Goal: Entertainment & Leisure: Consume media (video, audio)

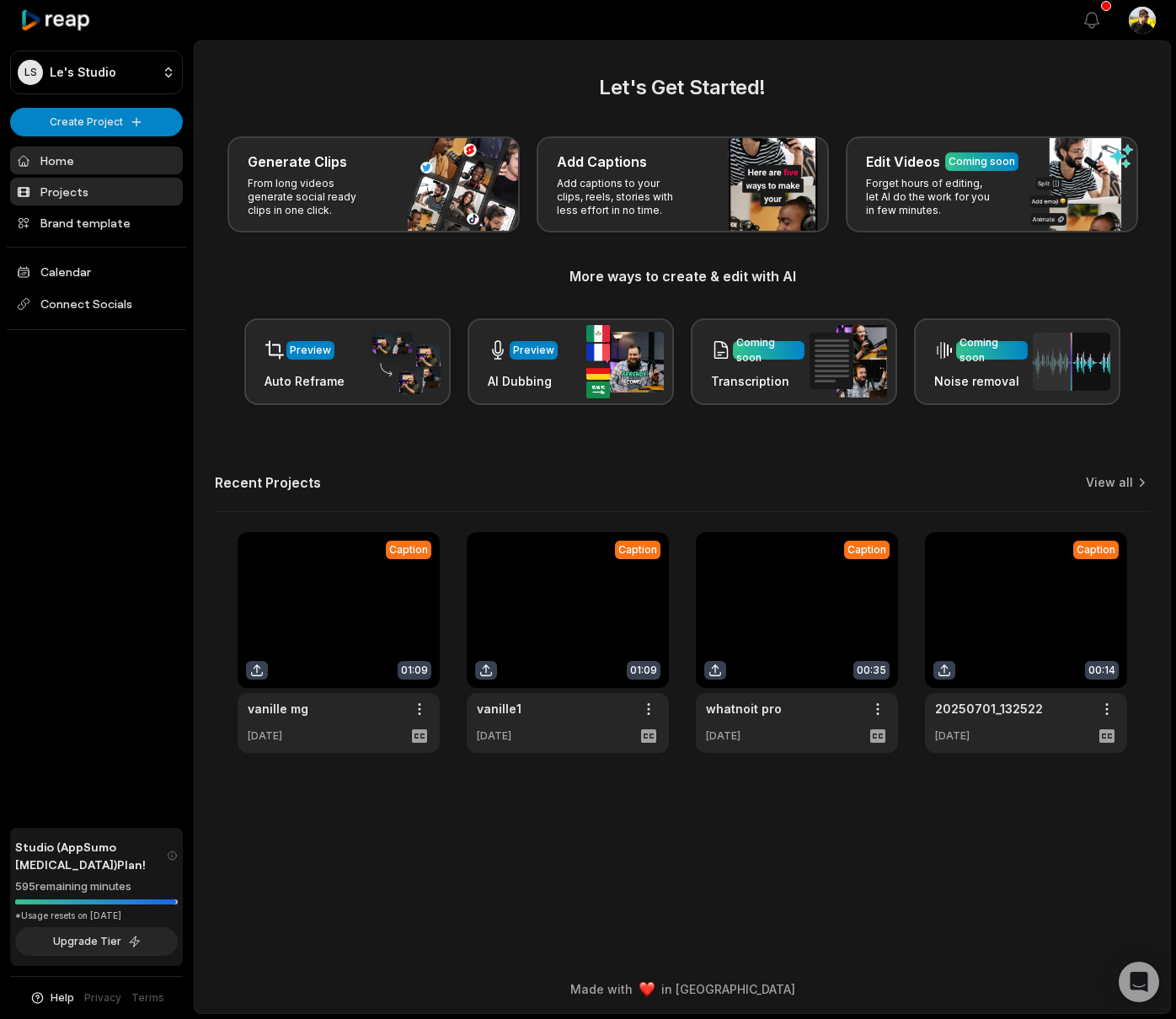
click at [120, 186] on link "Projects" at bounding box center [96, 192] width 172 height 28
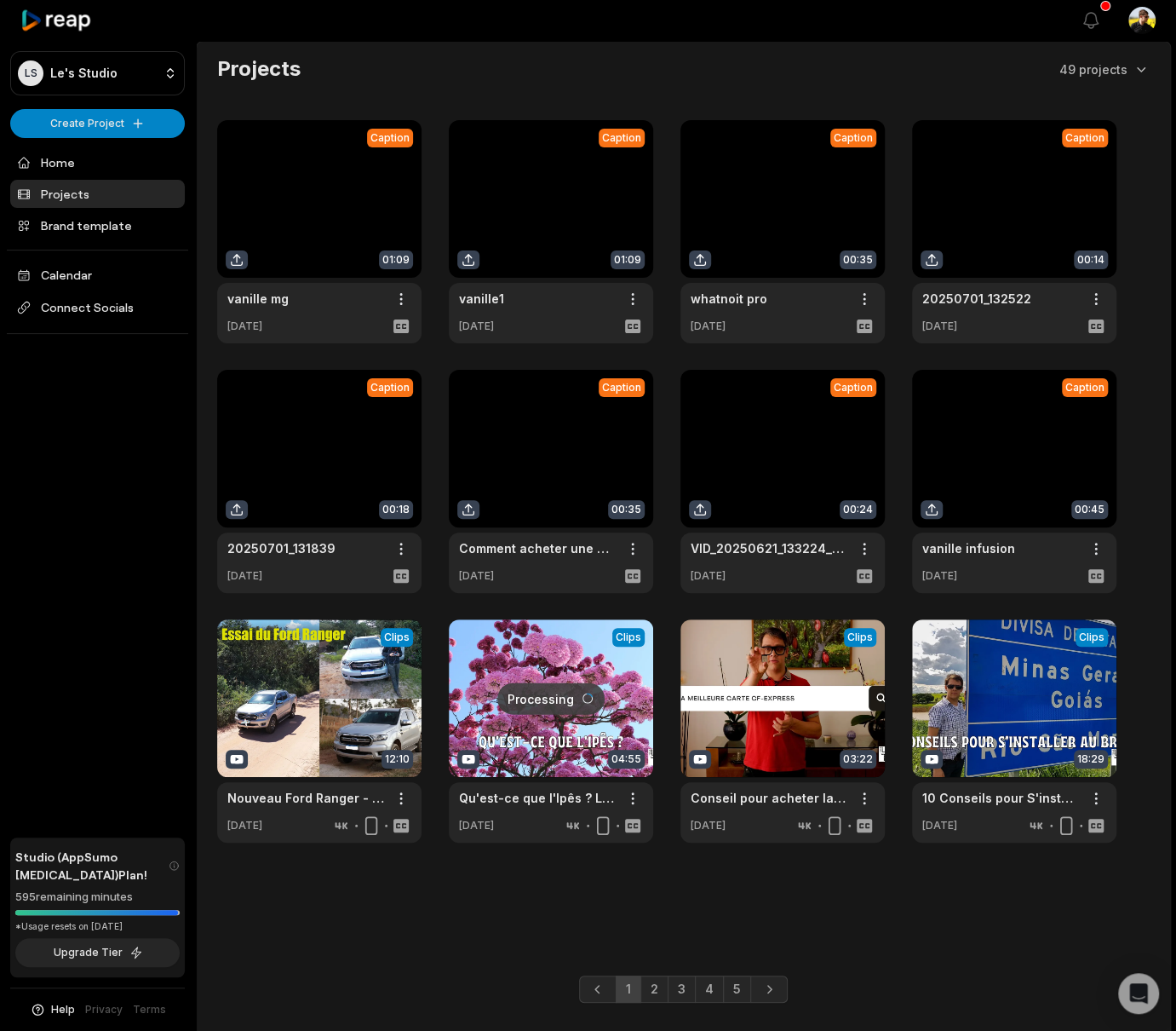
click at [313, 174] on link at bounding box center [319, 231] width 205 height 223
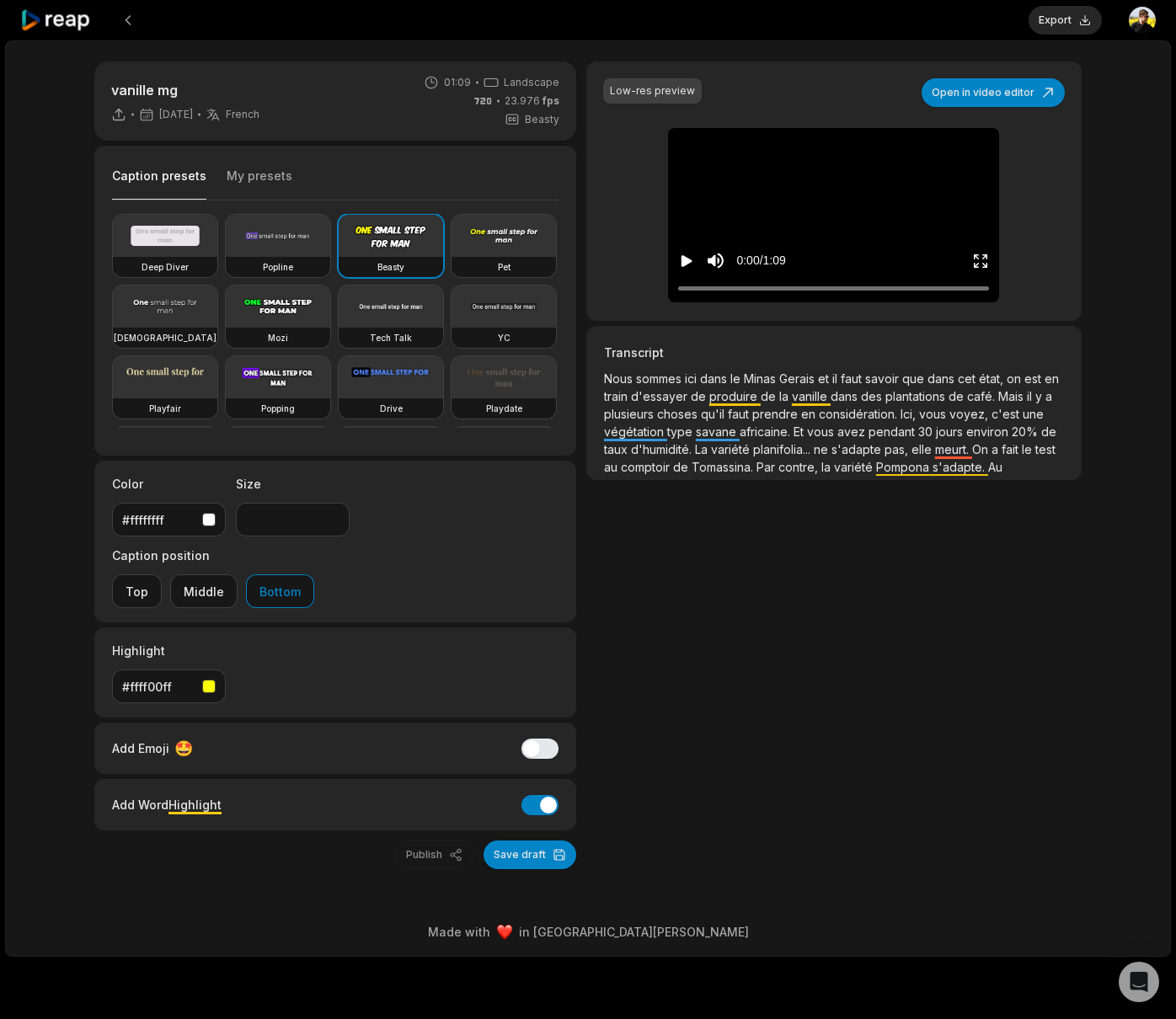
click at [690, 257] on icon "Play video" at bounding box center [686, 260] width 17 height 17
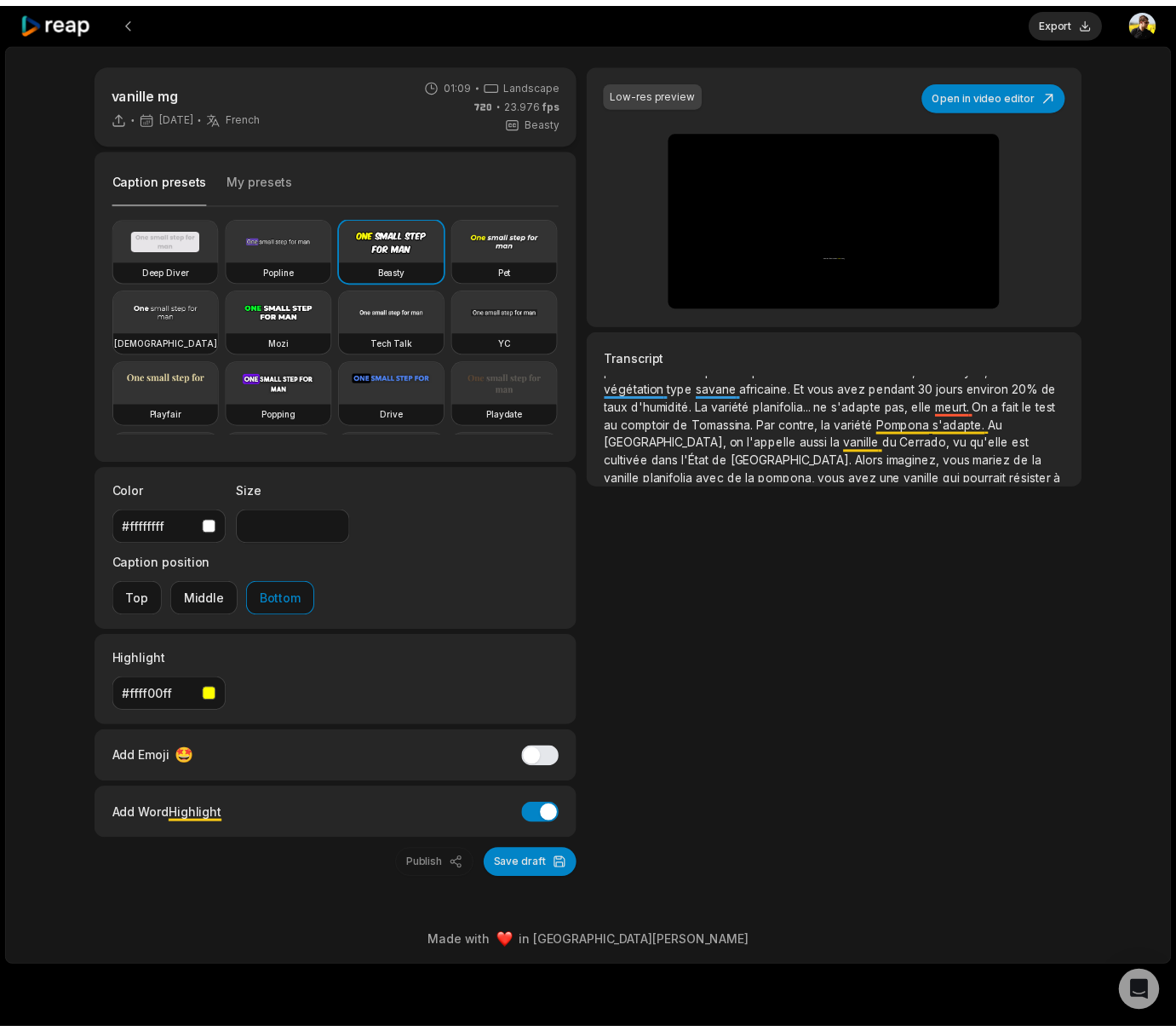
scroll to position [138, 0]
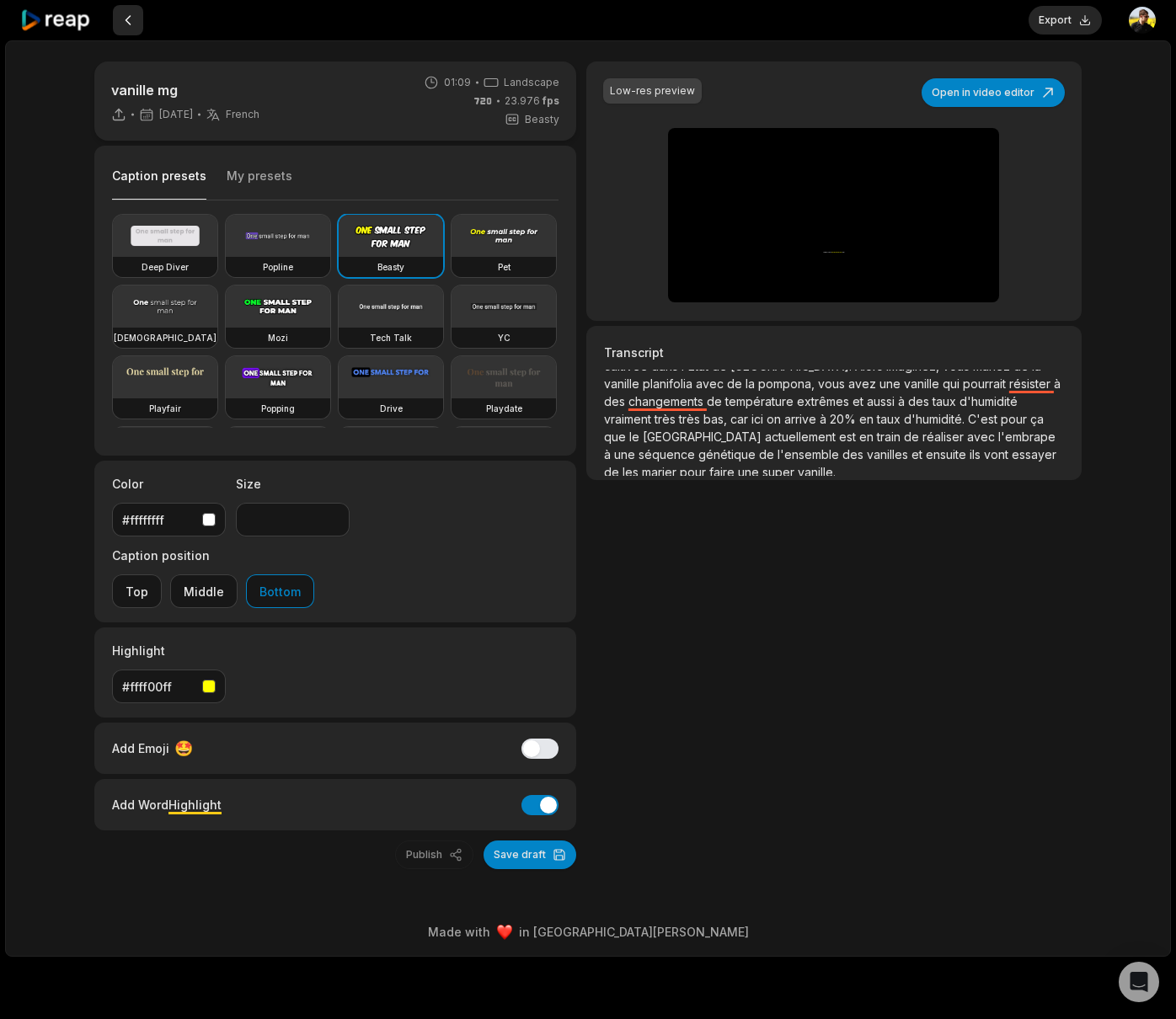
click at [128, 18] on button at bounding box center [128, 20] width 30 height 30
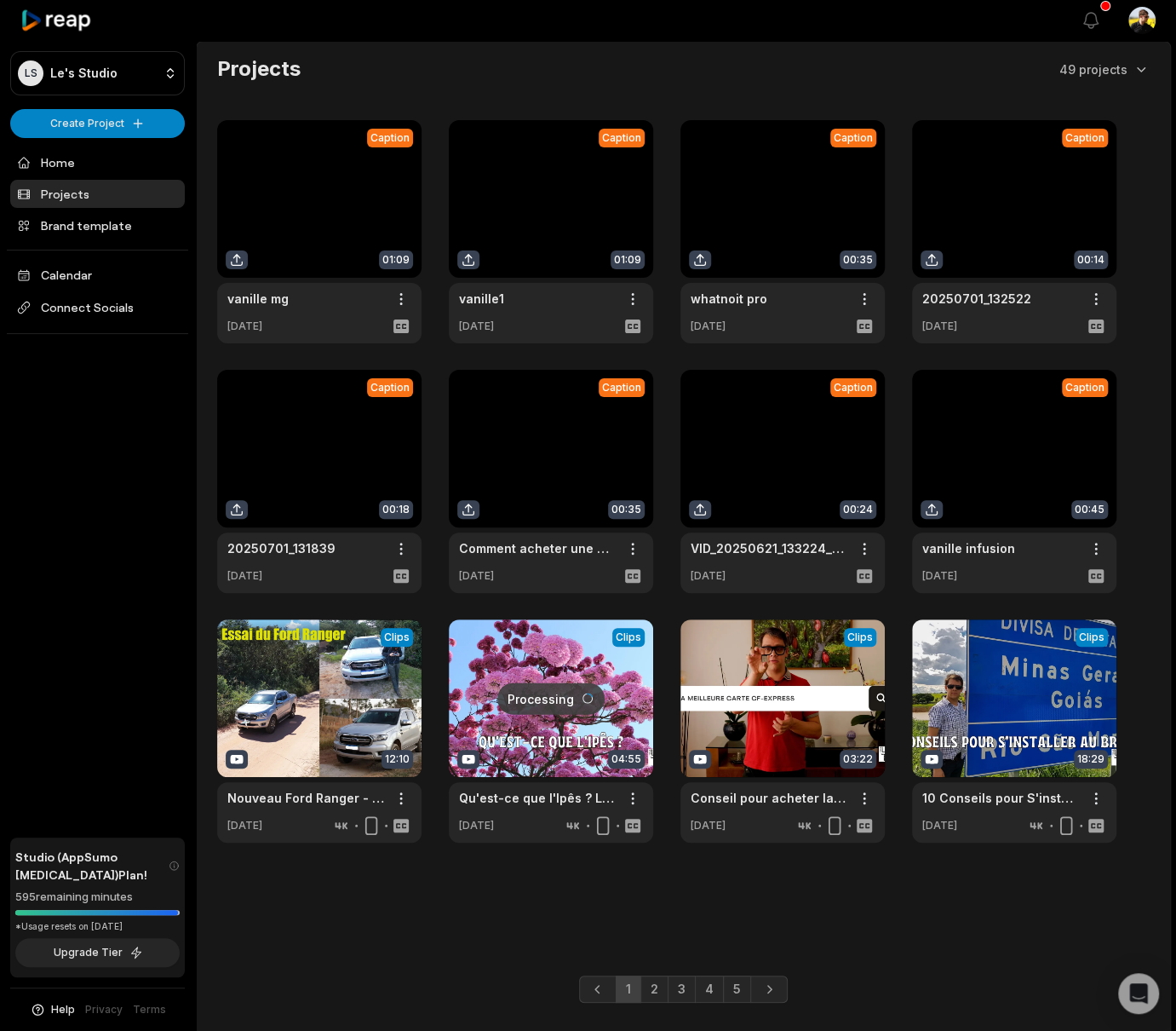
click at [675, 992] on link "3" at bounding box center [682, 988] width 28 height 28
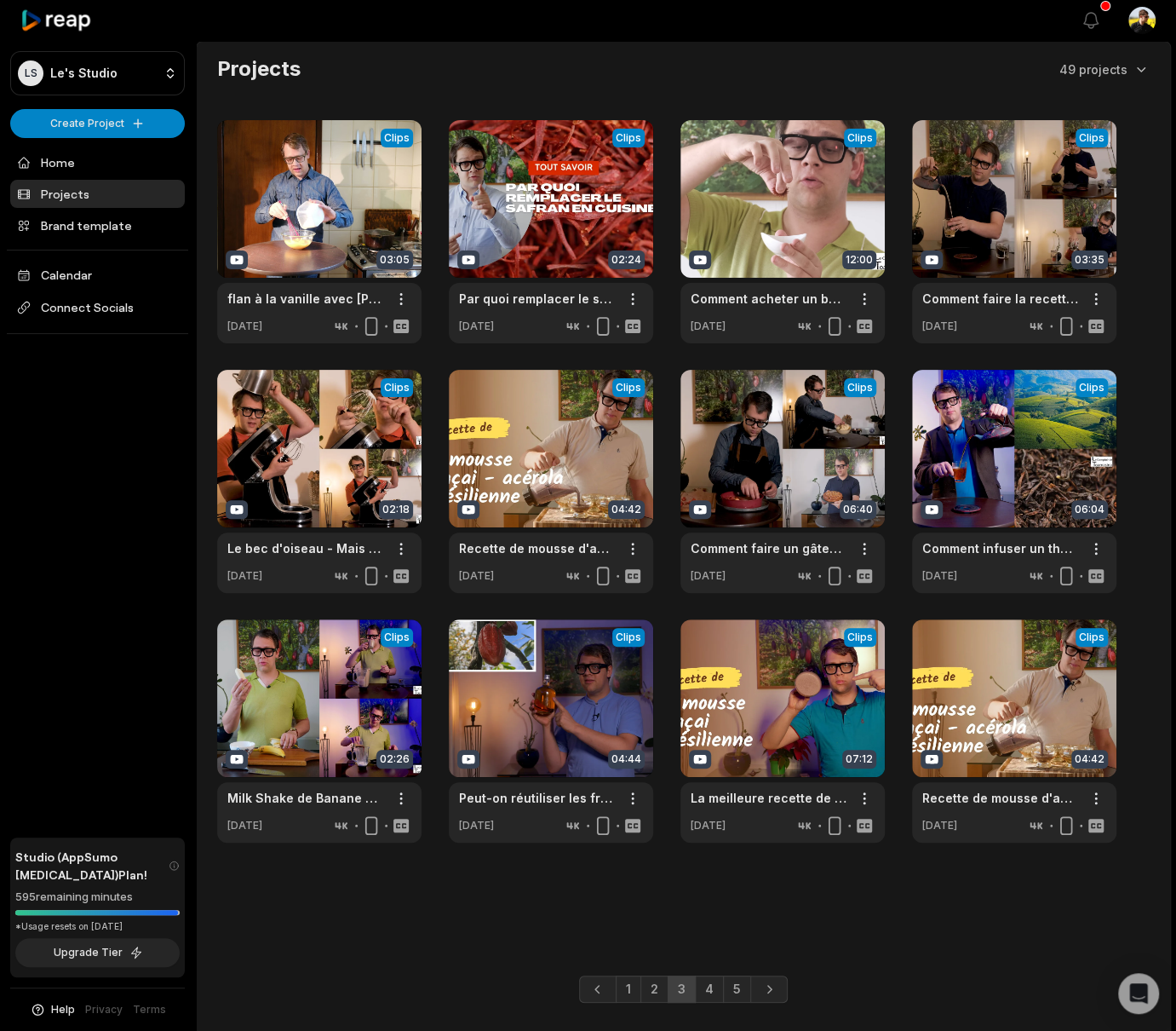
click at [694, 1000] on link "3" at bounding box center [682, 988] width 28 height 28
click at [715, 1001] on link "4" at bounding box center [709, 988] width 29 height 28
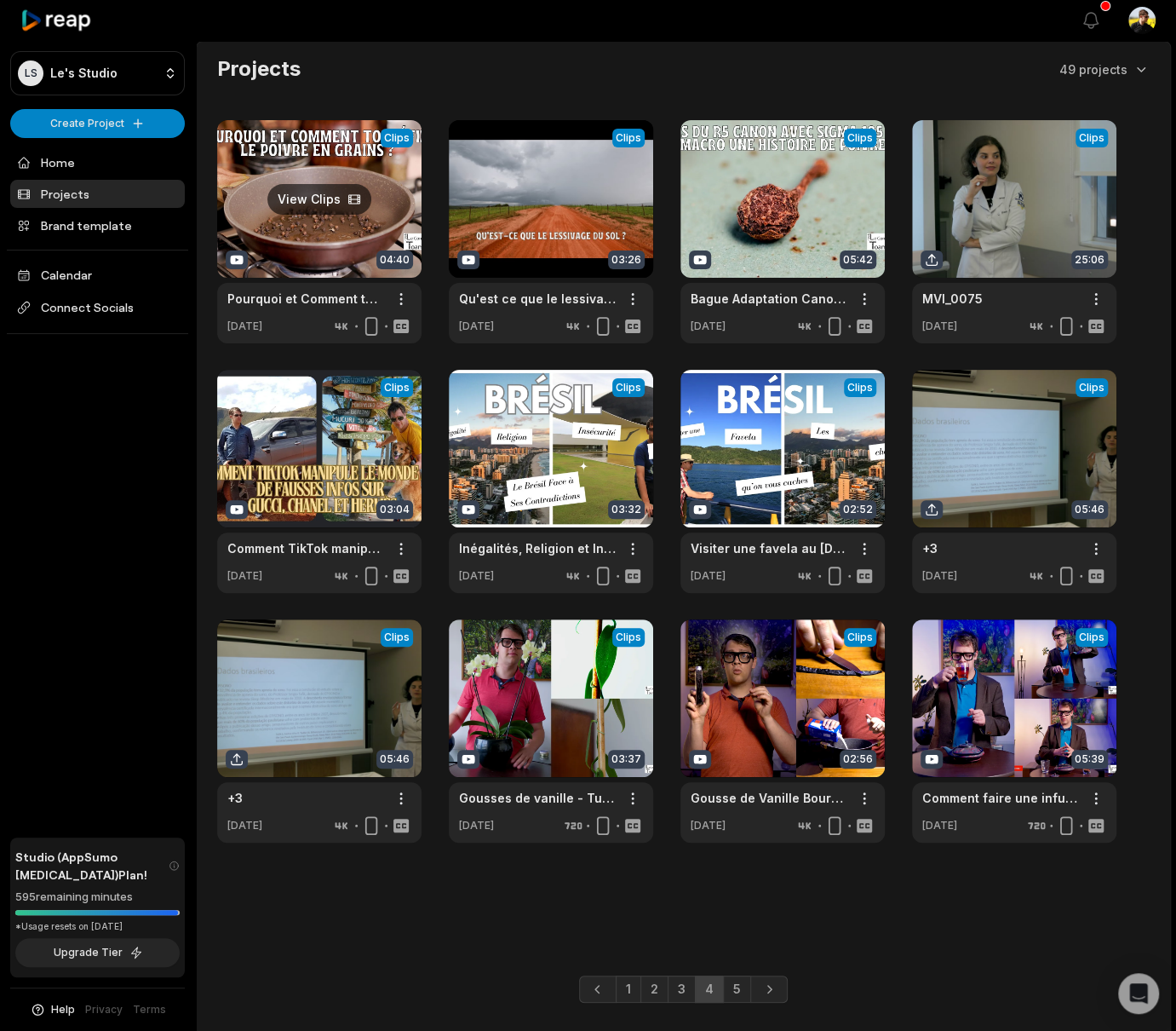
click at [319, 138] on link at bounding box center [319, 231] width 205 height 223
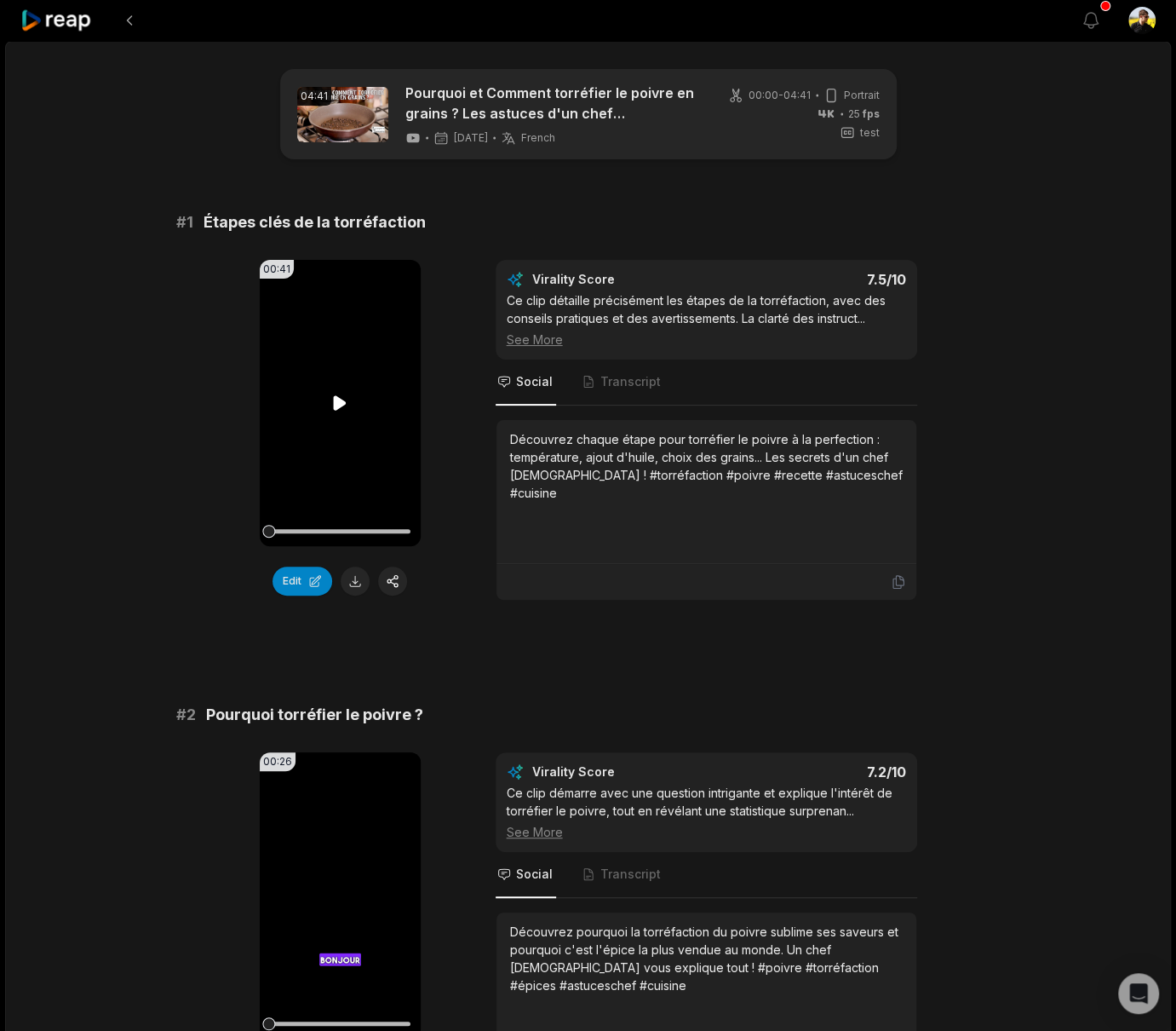
click at [318, 392] on video "Your browser does not support mp4 format." at bounding box center [340, 403] width 161 height 286
